Goal: Navigation & Orientation: Find specific page/section

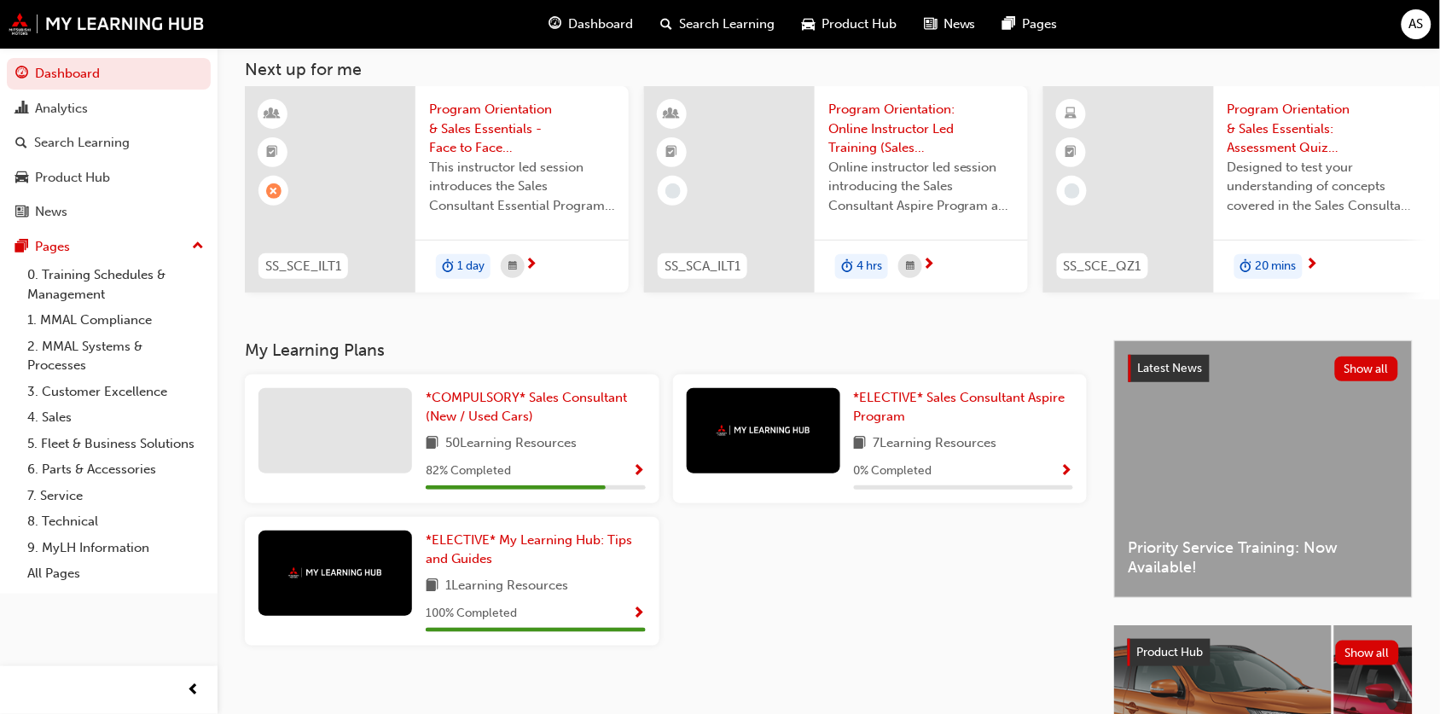
scroll to position [91, 0]
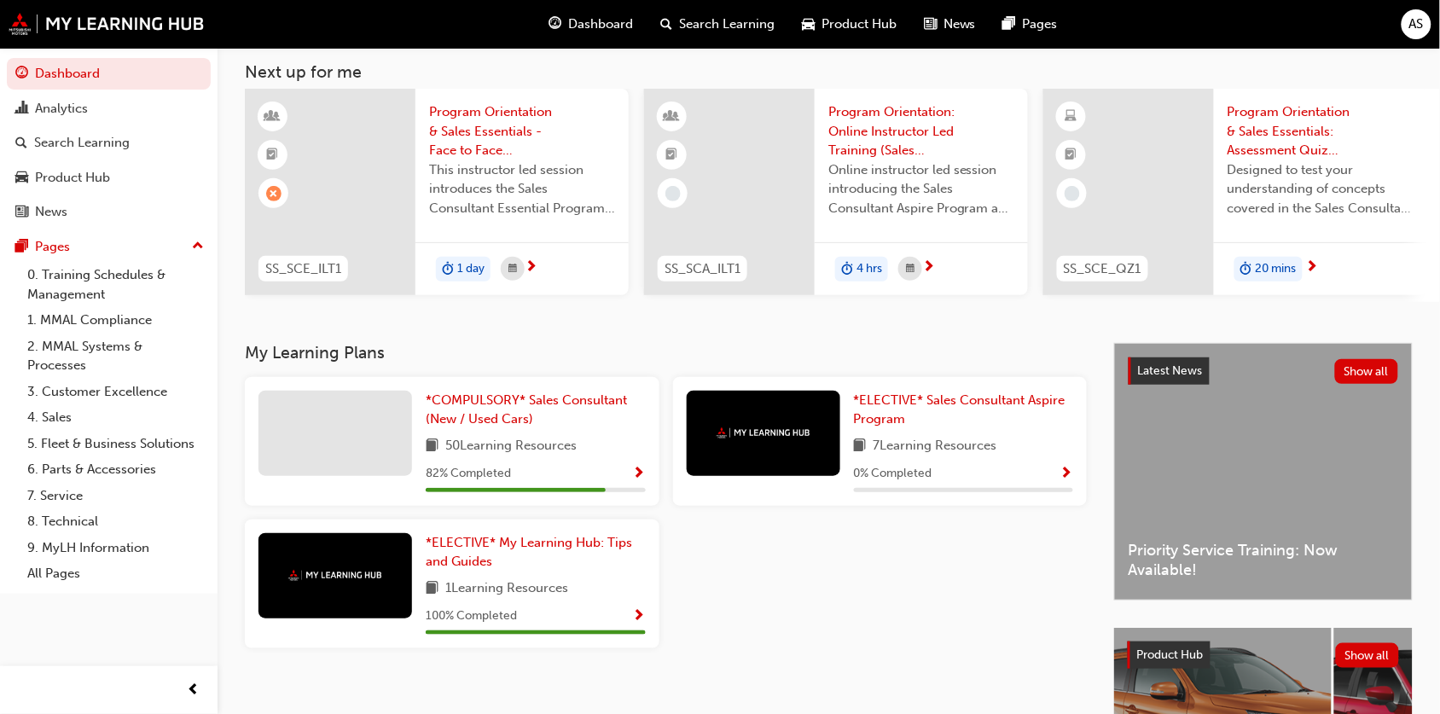
click at [602, 30] on span "Dashboard" at bounding box center [600, 25] width 65 height 20
click at [847, 30] on span "Product Hub" at bounding box center [859, 25] width 75 height 20
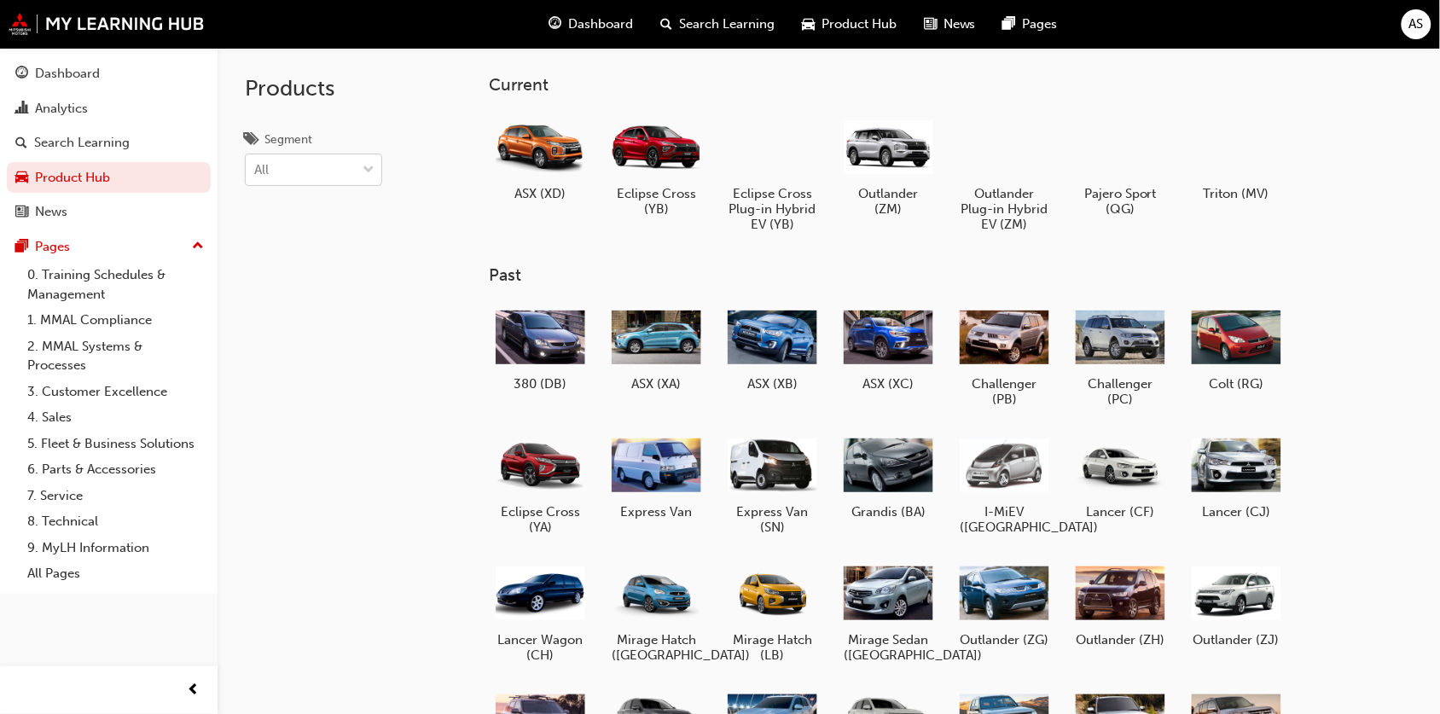
click at [348, 179] on div "All" at bounding box center [301, 170] width 110 height 30
click at [256, 177] on input "Segment All" at bounding box center [255, 169] width 2 height 15
click at [348, 179] on div "All" at bounding box center [301, 170] width 110 height 30
click at [256, 177] on input "Segment 0 results available. Select is focused ,type to refine list, press Down…" at bounding box center [255, 169] width 2 height 15
click at [279, 175] on div "All" at bounding box center [301, 170] width 110 height 30
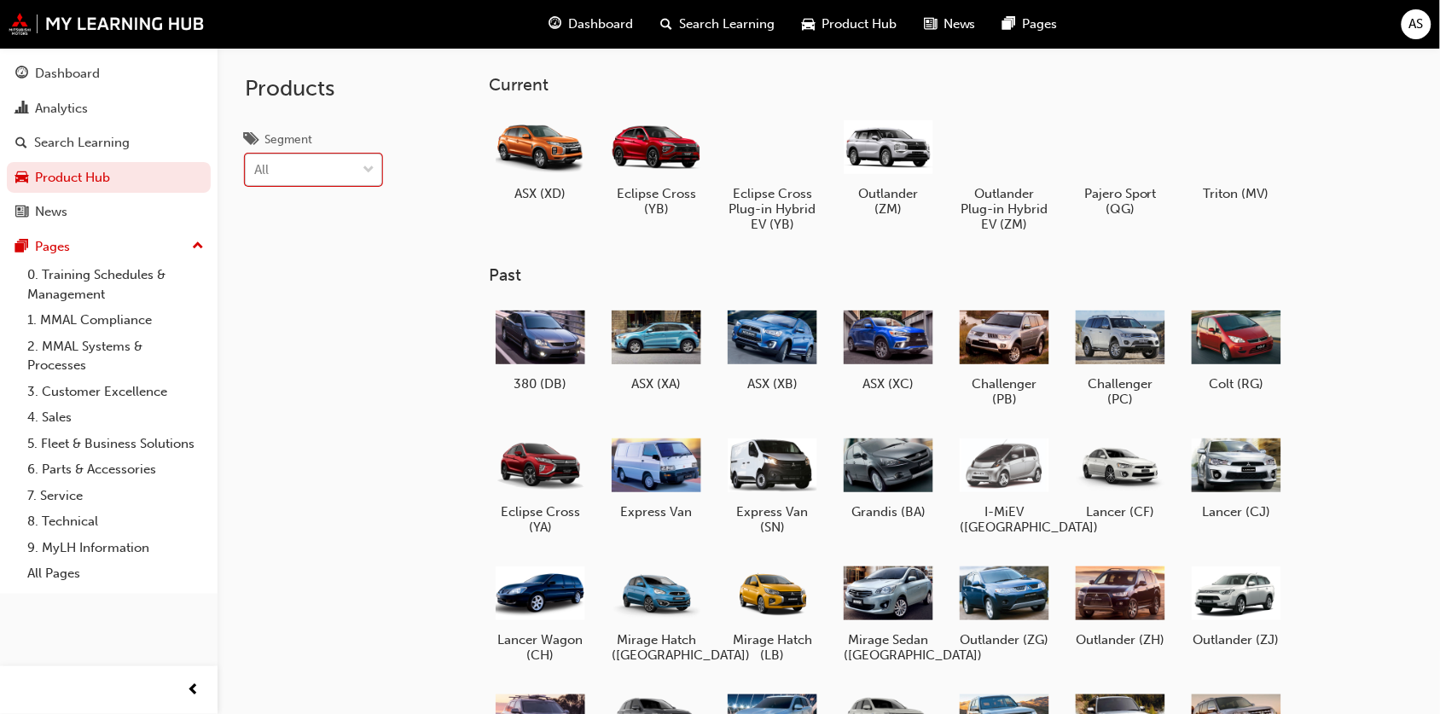
click at [256, 175] on input "Segment 0 results available. Select is focused ,type to refine list, press Down…" at bounding box center [255, 169] width 2 height 15
click at [307, 278] on div "Hybrid" at bounding box center [313, 279] width 137 height 33
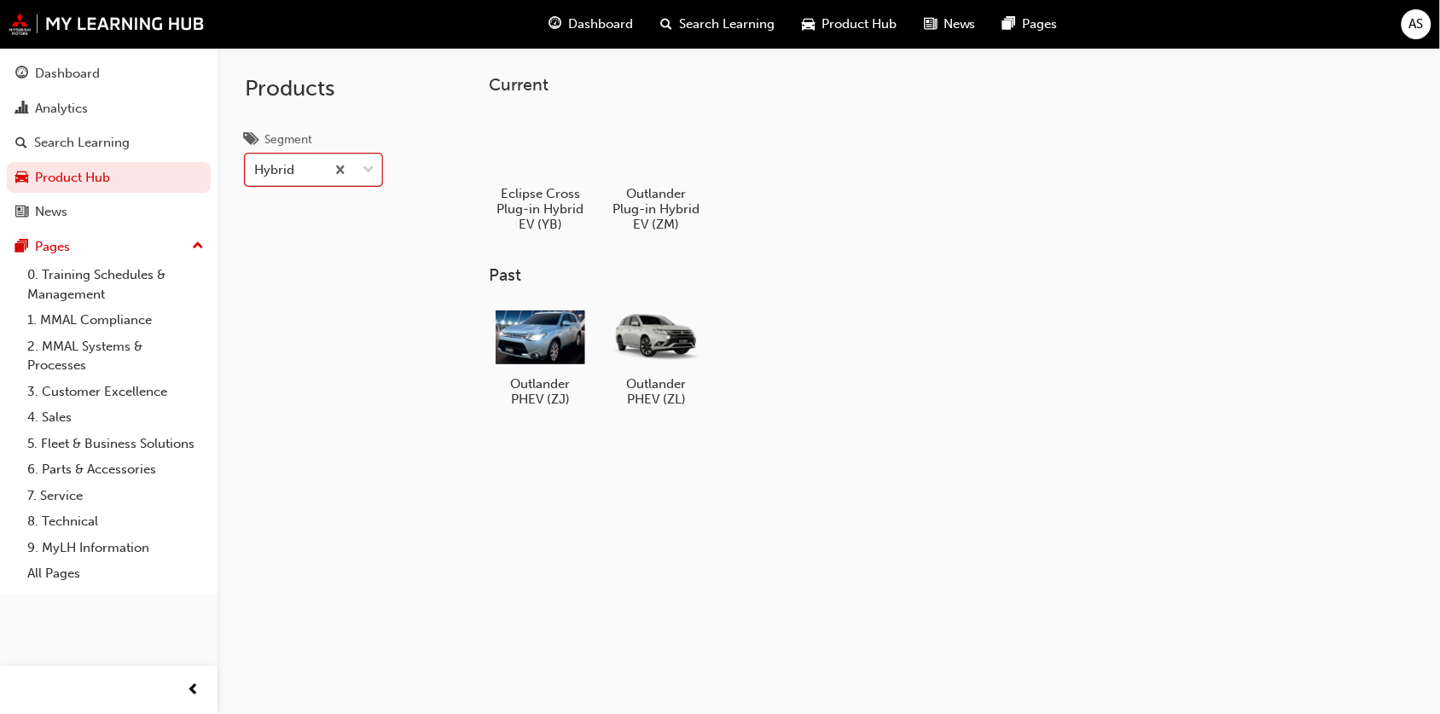
click at [300, 166] on div "Hybrid" at bounding box center [285, 170] width 79 height 30
click at [256, 166] on input "Segment option Hybrid, selected. 0 results available. Select is focused ,type t…" at bounding box center [255, 169] width 2 height 15
click at [450, 317] on div "Products Segment option Hybrid, selected. option Hatch focused, 2 of 7. 7 resul…" at bounding box center [340, 405] width 245 height 714
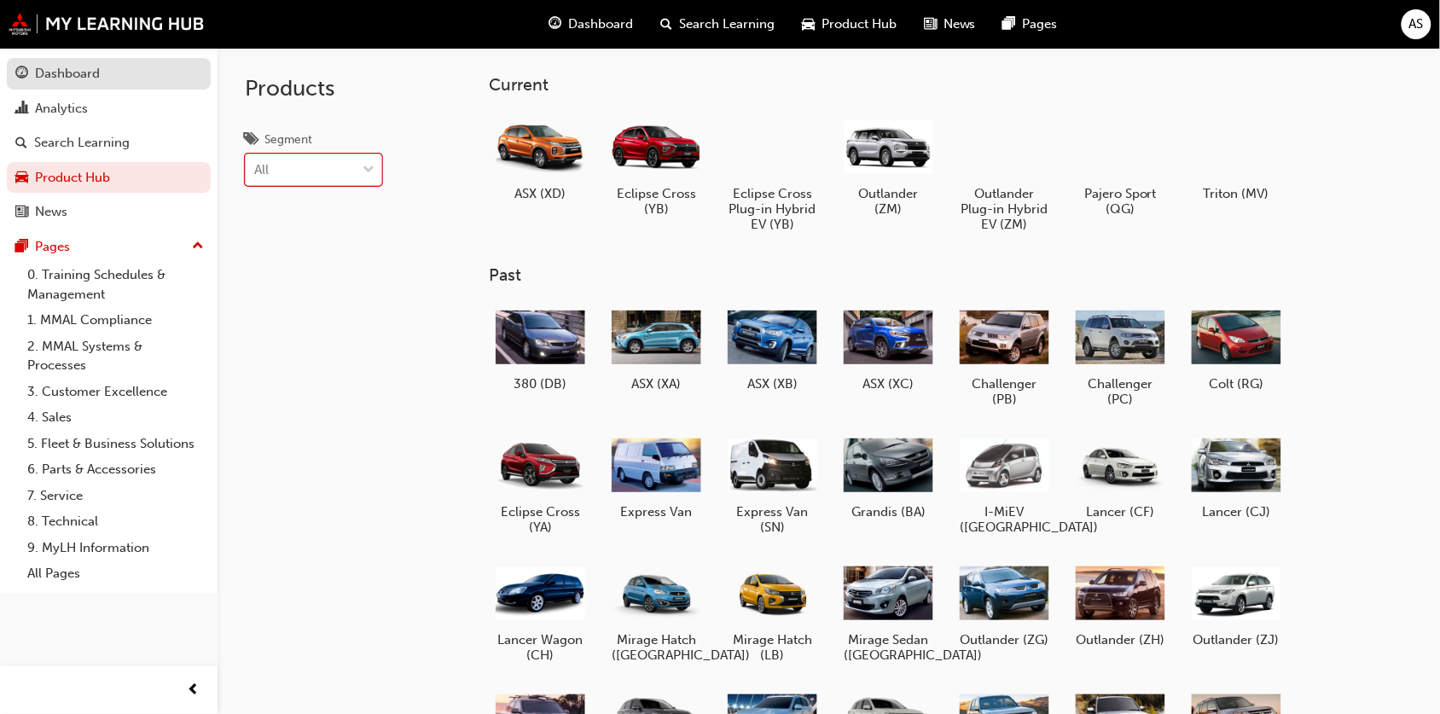
click at [94, 69] on div "Dashboard" at bounding box center [67, 74] width 65 height 20
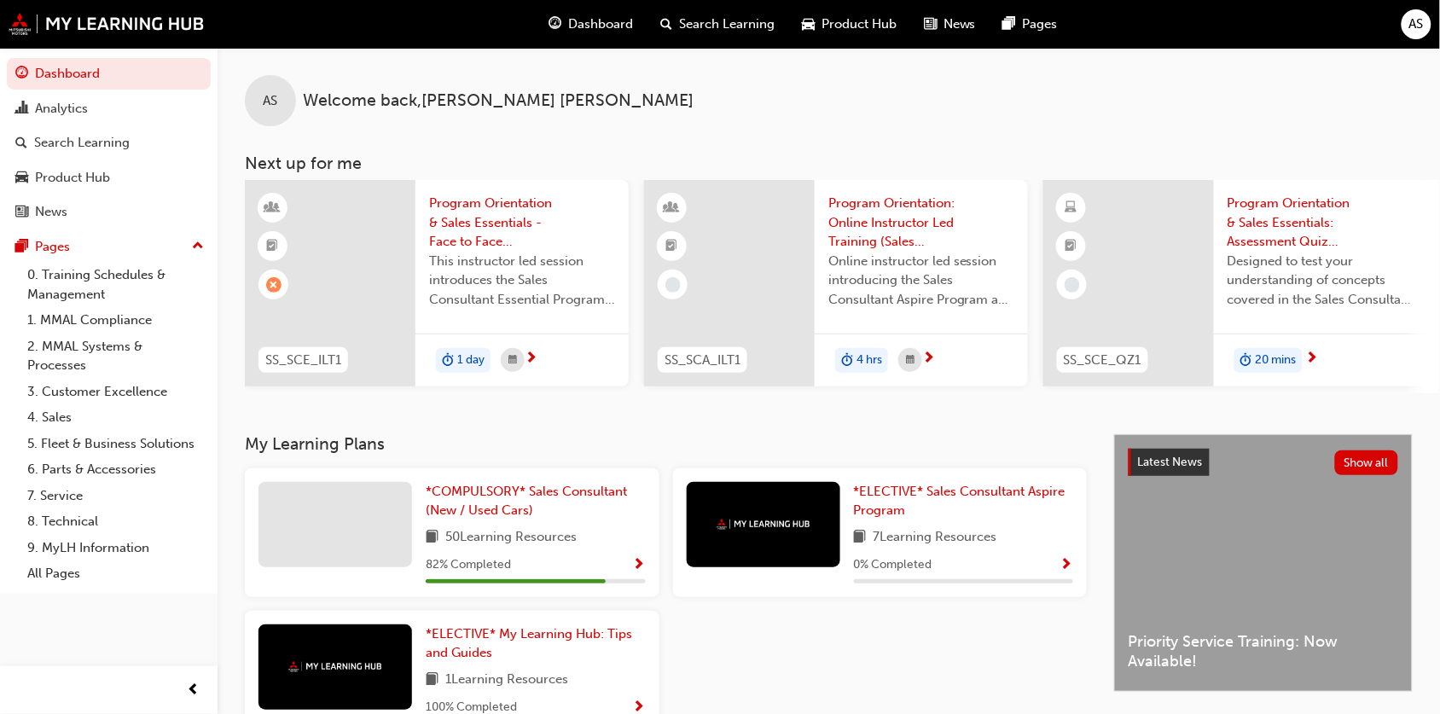
click at [937, 32] on div "News" at bounding box center [950, 24] width 79 height 35
